Goal: Task Accomplishment & Management: Use online tool/utility

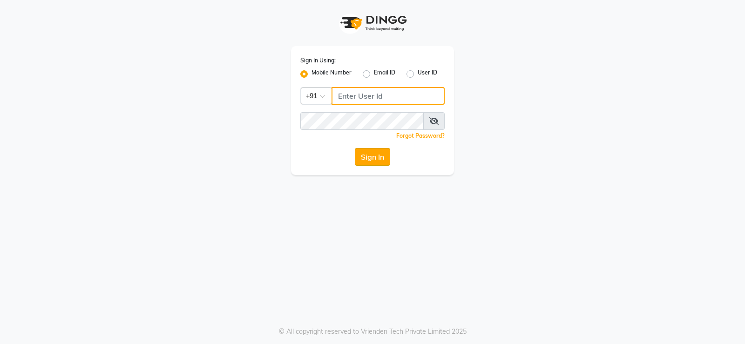
type input "9026627525"
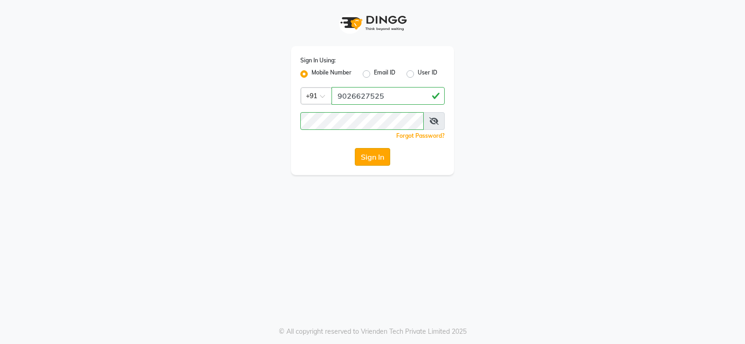
click at [372, 157] on button "Sign In" at bounding box center [372, 157] width 35 height 18
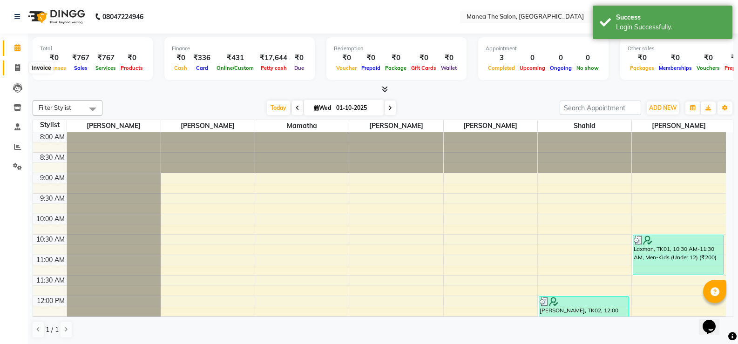
click at [21, 68] on span at bounding box center [17, 68] width 16 height 11
select select "5514"
select select "service"
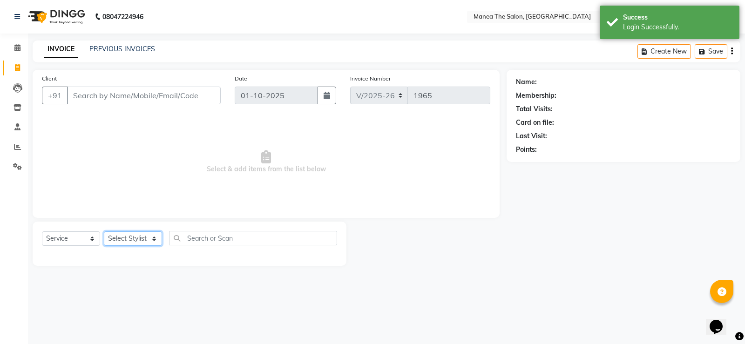
click at [153, 240] on select "Select Stylist Gulfam Ali Mamatha Monalika Nikhitha Rehan Ali Satya Kalagara Sh…" at bounding box center [133, 239] width 58 height 14
select select "90675"
click at [104, 232] on select "Select Stylist Gulfam Ali Mamatha Monalika Nikhitha Rehan Ali Satya Kalagara Sh…" at bounding box center [133, 239] width 58 height 14
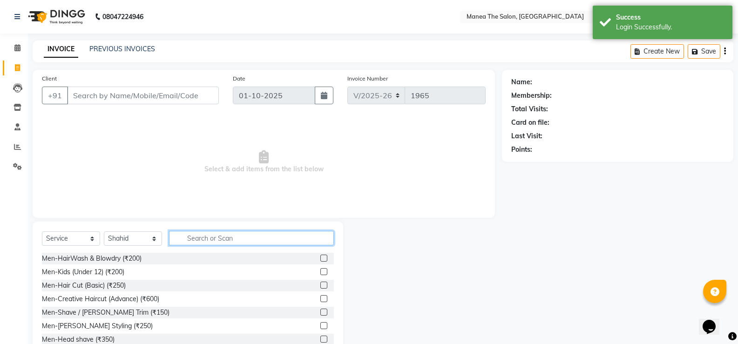
click at [210, 239] on input "text" at bounding box center [251, 238] width 165 height 14
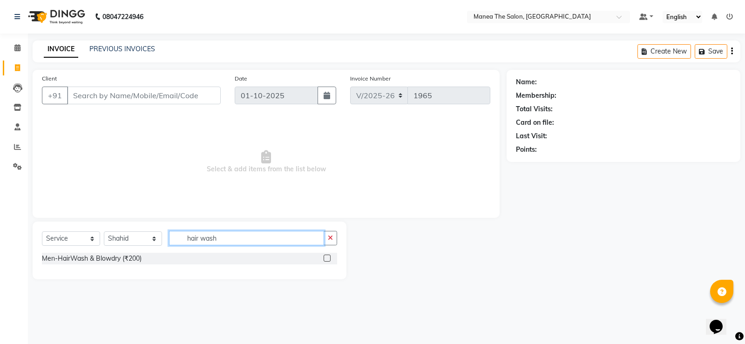
type input "hair wash"
click at [329, 260] on label at bounding box center [327, 258] width 7 height 7
click at [329, 260] on input "checkbox" at bounding box center [327, 259] width 6 height 6
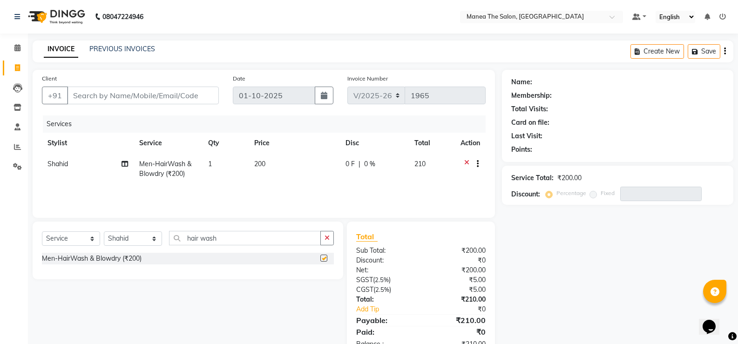
checkbox input "false"
click at [188, 93] on input "Client" at bounding box center [143, 96] width 152 height 18
type input "7"
type input "0"
type input "7013790812"
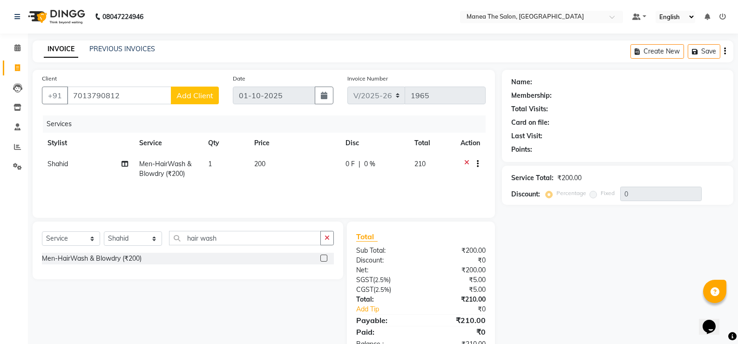
click at [181, 99] on span "Add Client" at bounding box center [195, 95] width 37 height 9
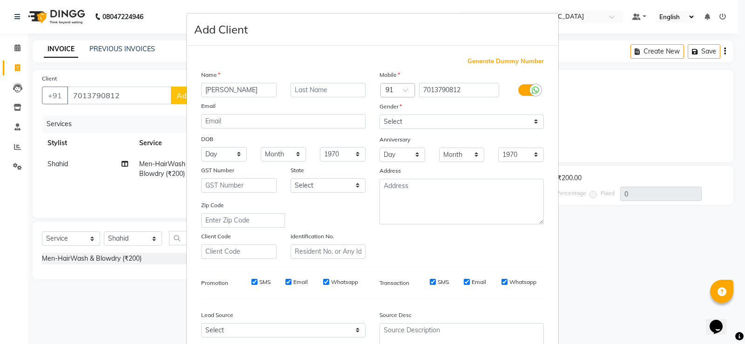
type input "Nithin"
click at [533, 121] on select "Select Male Female Other Prefer Not To Say" at bounding box center [462, 122] width 164 height 14
select select "male"
click at [380, 115] on select "Select Male Female Other Prefer Not To Say" at bounding box center [462, 122] width 164 height 14
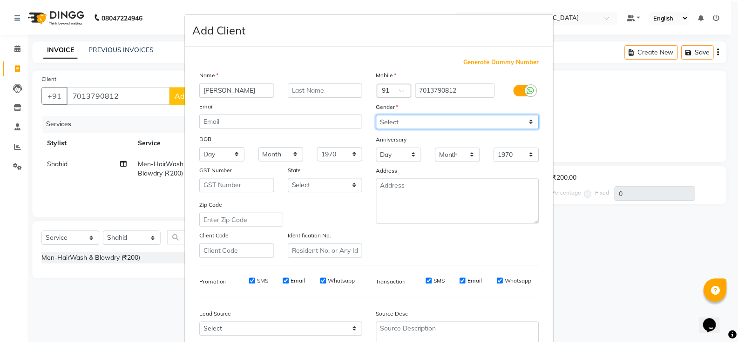
scroll to position [86, 0]
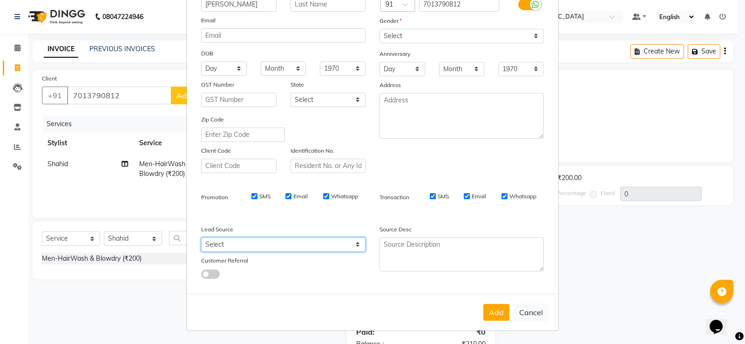
click at [354, 244] on select "Select Walk-in Referral Internet Friend Word of Mouth Advertisement Facebook Ju…" at bounding box center [283, 245] width 164 height 14
select select "35658"
click at [201, 238] on select "Select Walk-in Referral Internet Friend Word of Mouth Advertisement Facebook Ju…" at bounding box center [283, 245] width 164 height 14
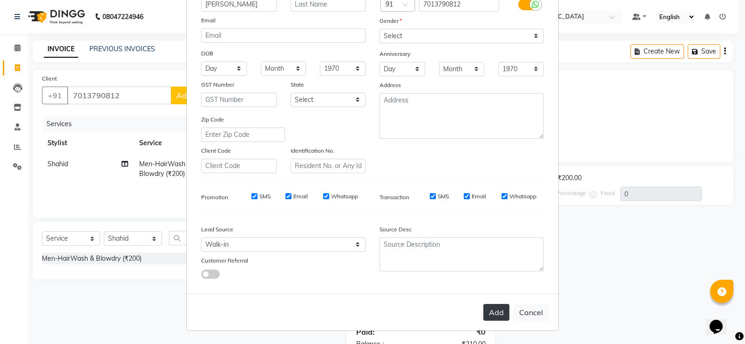
click at [494, 319] on button "Add" at bounding box center [497, 312] width 26 height 17
click at [494, 319] on div "Add Cancel" at bounding box center [373, 312] width 372 height 37
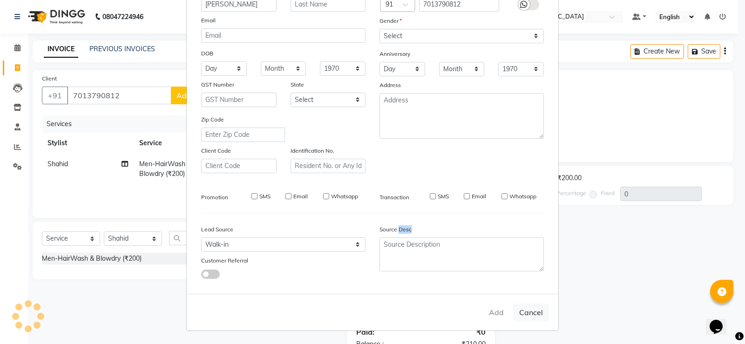
type input "70******12"
select select
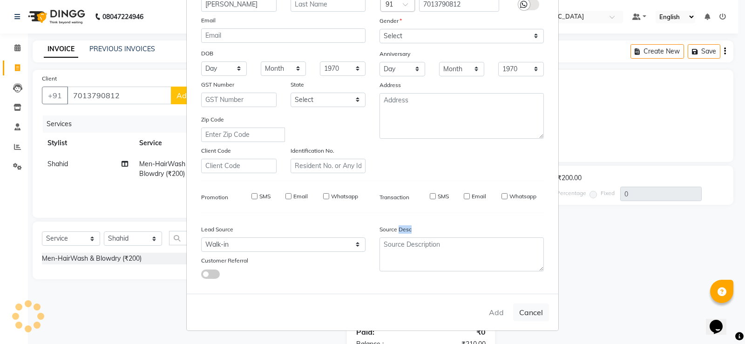
select select
checkbox input "false"
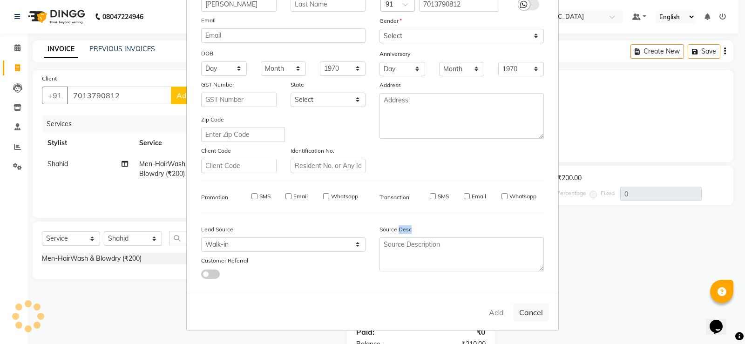
checkbox input "false"
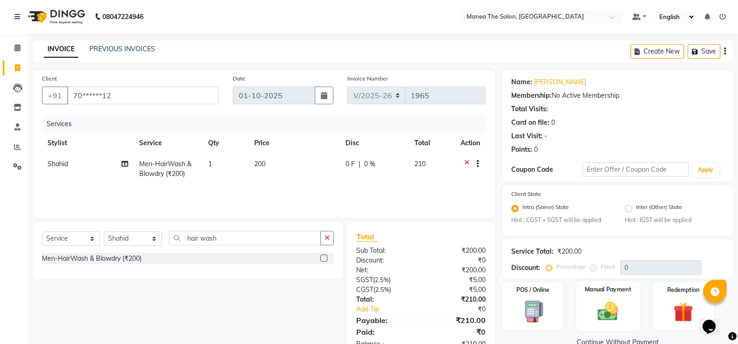
click at [607, 312] on img at bounding box center [608, 312] width 33 height 24
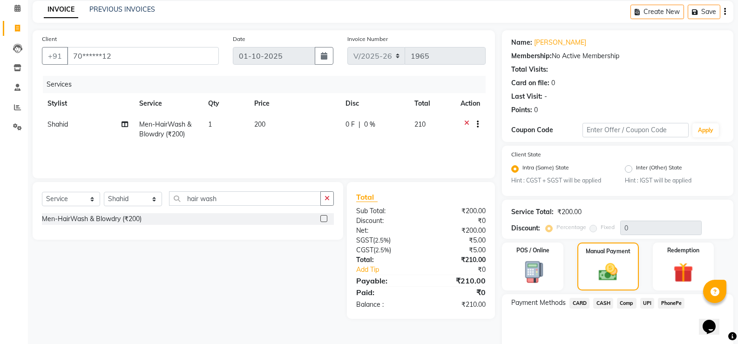
scroll to position [79, 0]
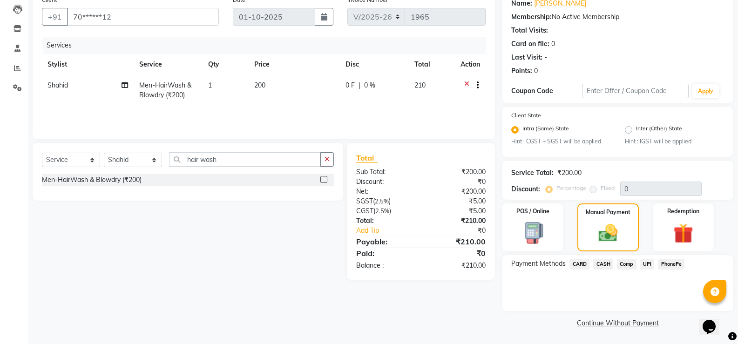
click at [648, 265] on span "UPI" at bounding box center [648, 264] width 14 height 11
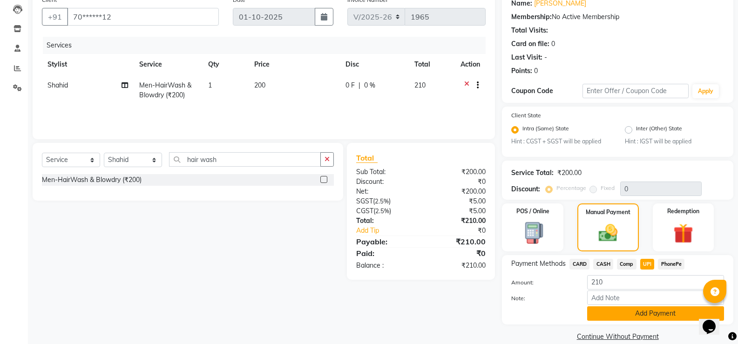
click at [659, 313] on button "Add Payment" at bounding box center [656, 314] width 137 height 14
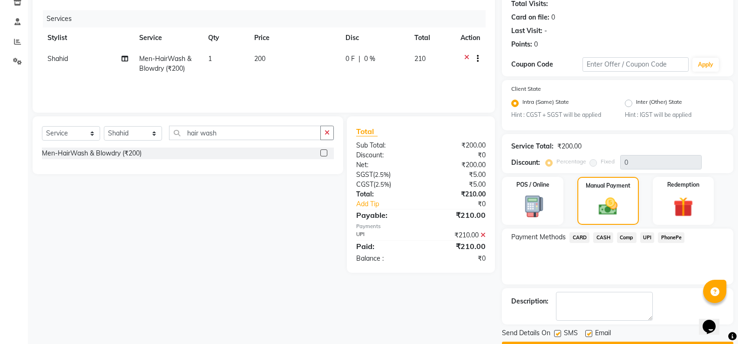
scroll to position [131, 0]
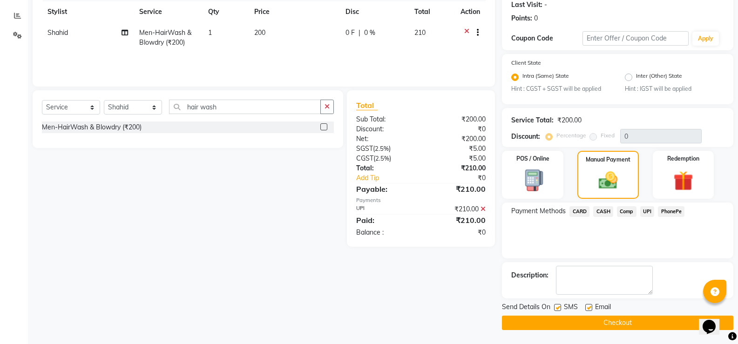
click at [648, 319] on button "Checkout" at bounding box center [618, 323] width 232 height 14
